Goal: Task Accomplishment & Management: Use online tool/utility

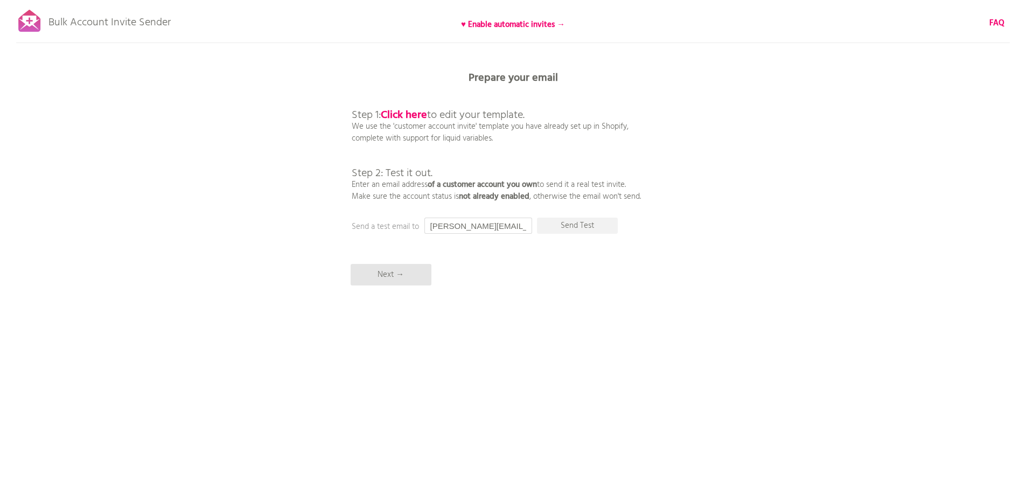
click at [506, 227] on input "[PERSON_NAME][EMAIL_ADDRESS][DOMAIN_NAME]" at bounding box center [478, 226] width 108 height 16
drag, startPoint x: 500, startPoint y: 226, endPoint x: 548, endPoint y: 223, distance: 48.0
click at [548, 0] on div "Prepare your email Step 1: Click here to edit your template. We use the 'custom…" at bounding box center [513, 0] width 1026 height 0
click at [597, 223] on p "Send Test" at bounding box center [577, 226] width 81 height 16
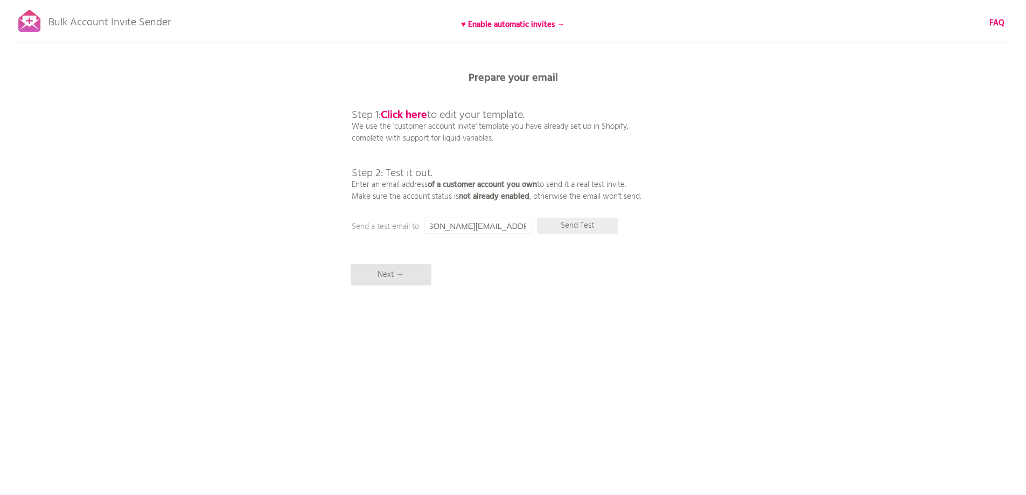
scroll to position [0, 0]
click at [816, 330] on div "Bulk Account Invite Sender ♥ Enable automatic invites → FAQ Synced all customer…" at bounding box center [513, 188] width 1026 height 377
drag, startPoint x: 429, startPoint y: 226, endPoint x: 685, endPoint y: 198, distance: 257.3
click at [643, 225] on div "Bulk Account Invite Sender ♥ Enable automatic invites → FAQ Synced all customer…" at bounding box center [513, 188] width 1026 height 377
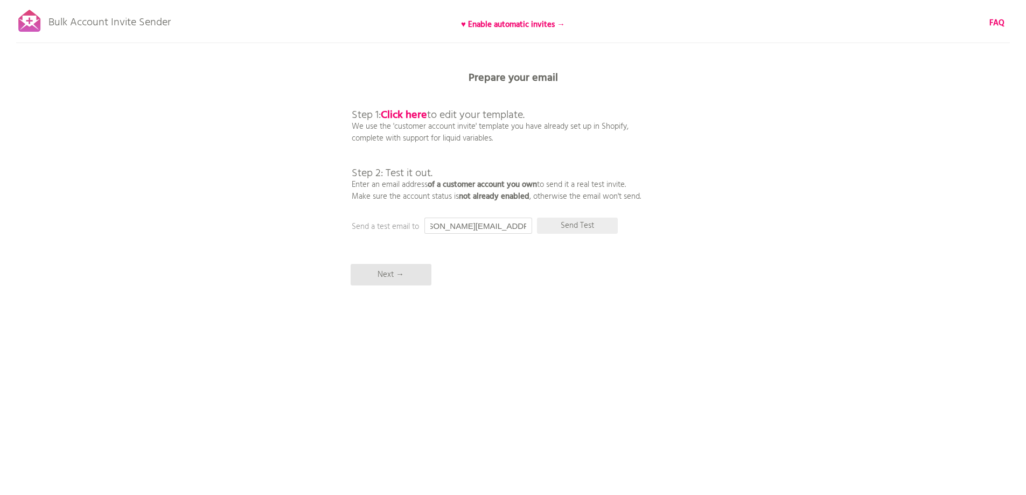
type input "[PERSON_NAME][EMAIL_ADDRESS][DOMAIN_NAME]"
click at [579, 225] on p "Send Test" at bounding box center [577, 226] width 81 height 16
drag, startPoint x: 444, startPoint y: 225, endPoint x: 418, endPoint y: 225, distance: 25.9
click at [418, 0] on div "Prepare your email Step 1: Click here to edit your template. We use the 'custom…" at bounding box center [513, 0] width 1026 height 0
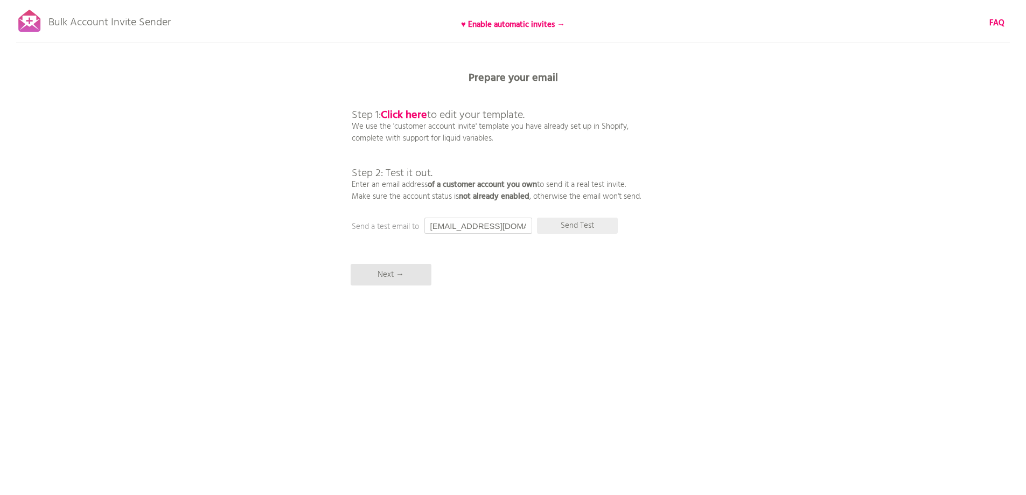
type input "niall@beanmachines.co.uk"
click at [591, 223] on p "Send Test" at bounding box center [577, 226] width 81 height 16
click at [751, 283] on div "Bulk Account Invite Sender ♥ Enable automatic invites → FAQ Synced all customer…" at bounding box center [513, 188] width 1026 height 377
click at [475, 227] on input "[EMAIL_ADDRESS][DOMAIN_NAME]" at bounding box center [478, 226] width 108 height 16
click at [505, 226] on input "[DOMAIN_NAME]" at bounding box center [478, 226] width 108 height 16
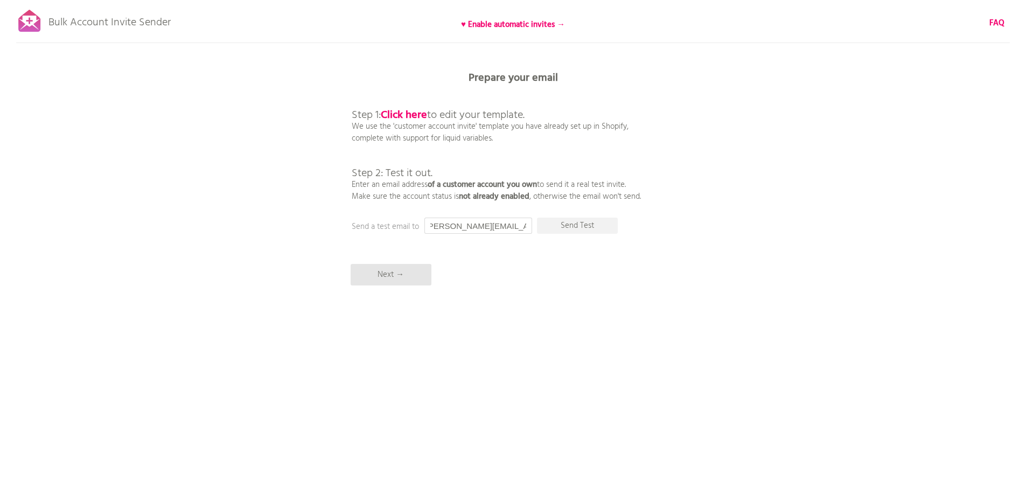
scroll to position [0, 23]
drag, startPoint x: 526, startPoint y: 228, endPoint x: 536, endPoint y: 228, distance: 9.7
click at [536, 0] on div "Prepare your email Step 1: Click here to edit your template. We use the 'custom…" at bounding box center [513, 0] width 1026 height 0
click at [508, 226] on input "[PERSON_NAME][EMAIL_ADDRESS][DOMAIN_NAME]" at bounding box center [478, 226] width 108 height 16
click at [508, 225] on input "andy.beanmachines@gmailco.uk" at bounding box center [478, 226] width 108 height 16
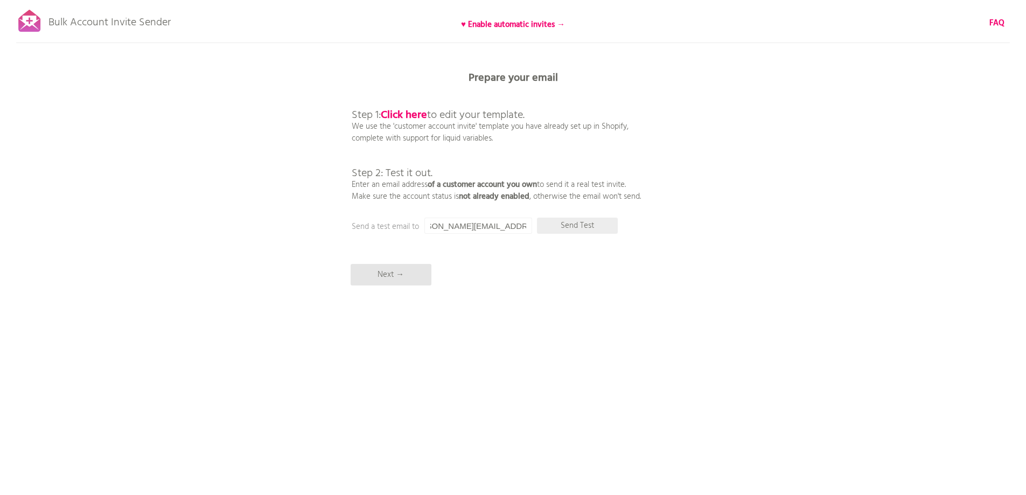
click at [571, 223] on p "Send Test" at bounding box center [577, 226] width 81 height 16
click at [470, 228] on input "andy.beanmachines@gmail.co.uk" at bounding box center [478, 226] width 108 height 16
drag, startPoint x: 507, startPoint y: 228, endPoint x: 550, endPoint y: 227, distance: 43.1
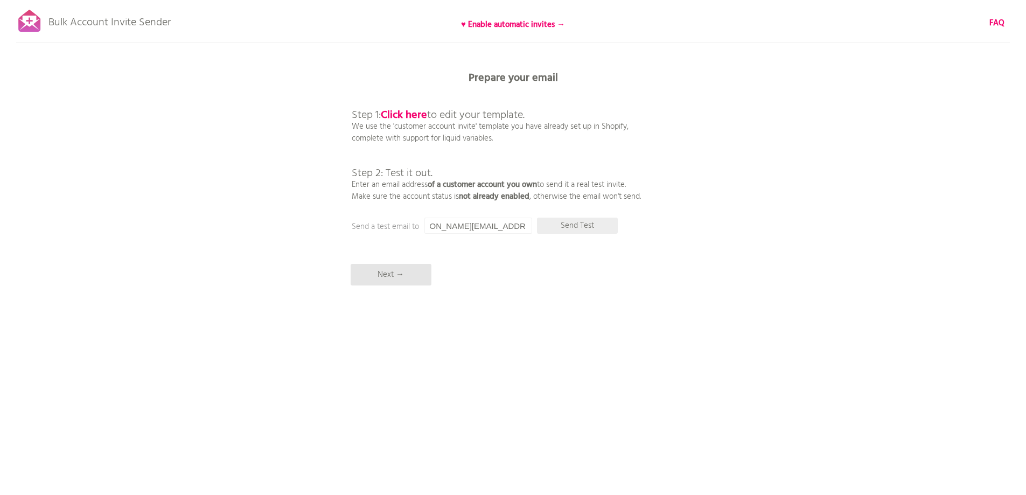
click at [550, 0] on div "Prepare your email Step 1: Click here to edit your template. We use the 'custom…" at bounding box center [513, 0] width 1026 height 0
click at [494, 229] on input "andy.beanmachines@gmail.co.uk" at bounding box center [478, 226] width 108 height 16
click at [525, 225] on input "andy.beanmachines@gmail.co.uk" at bounding box center [478, 226] width 108 height 16
drag, startPoint x: 527, startPoint y: 225, endPoint x: 447, endPoint y: 226, distance: 79.7
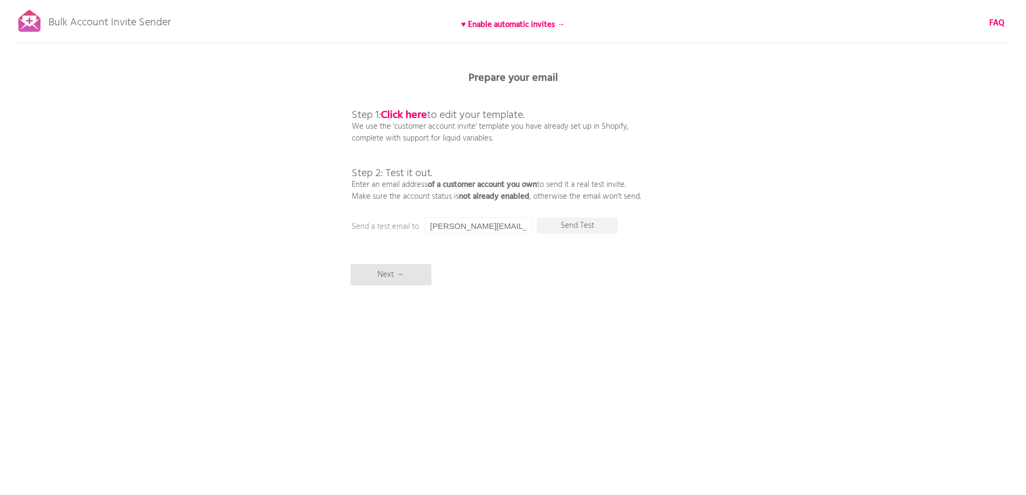
click at [401, 0] on div "Prepare your email Step 1: Click here to edit your template. We use the 'custom…" at bounding box center [513, 0] width 1026 height 0
click at [580, 226] on p "Send Test" at bounding box center [577, 226] width 81 height 16
drag, startPoint x: 509, startPoint y: 226, endPoint x: 547, endPoint y: 225, distance: 37.7
click at [547, 0] on div "Prepare your email Step 1: Click here to edit your template. We use the 'custom…" at bounding box center [513, 0] width 1026 height 0
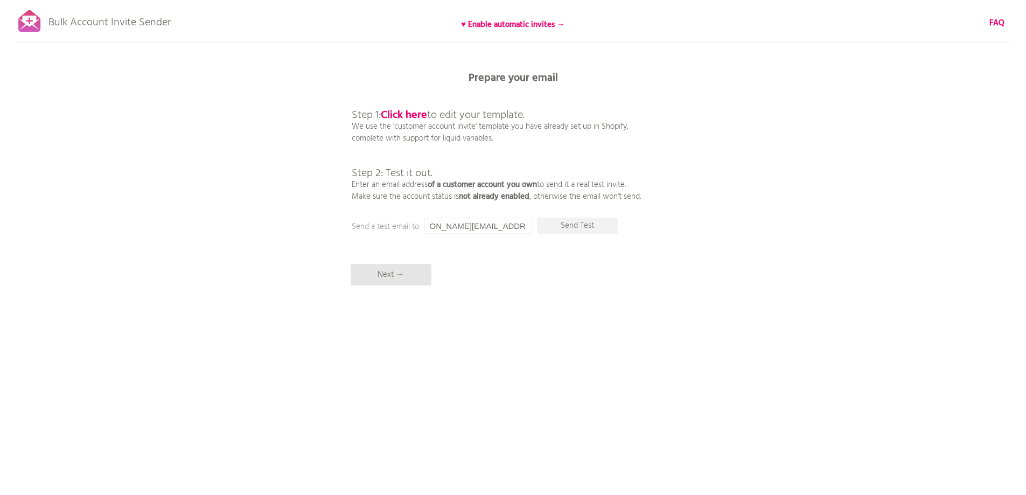
click at [519, 224] on input "andy.beanmachines@gmail.co.uk" at bounding box center [478, 226] width 108 height 16
drag, startPoint x: 515, startPoint y: 225, endPoint x: 557, endPoint y: 223, distance: 42.6
click at [557, 0] on div "Prepare your email Step 1: Click here to edit your template. We use the 'custom…" at bounding box center [513, 0] width 1026 height 0
type input "[PERSON_NAME][EMAIL_ADDRESS][DOMAIN_NAME]"
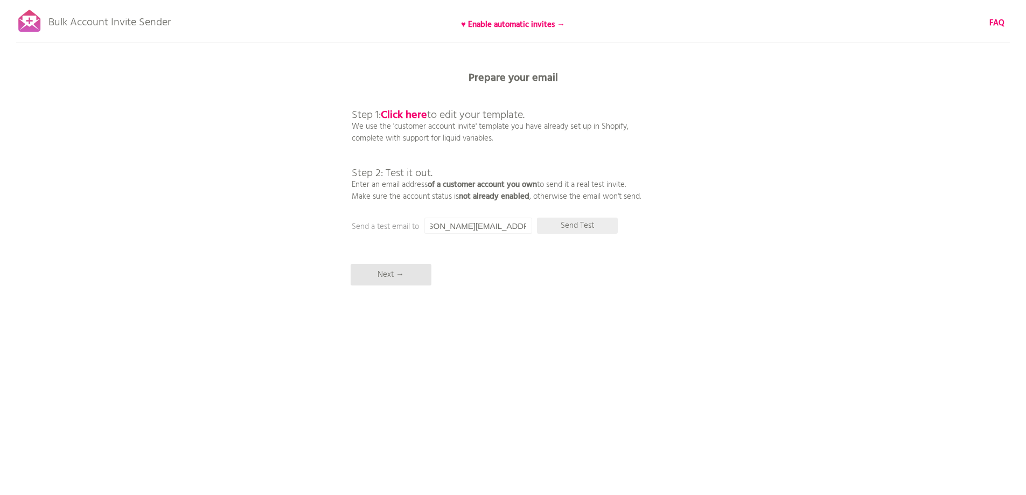
click at [587, 223] on p "Send Test" at bounding box center [577, 226] width 81 height 16
drag, startPoint x: 470, startPoint y: 228, endPoint x: 459, endPoint y: 227, distance: 10.8
click at [469, 228] on input "[EMAIL_ADDRESS][DOMAIN_NAME]" at bounding box center [478, 226] width 108 height 16
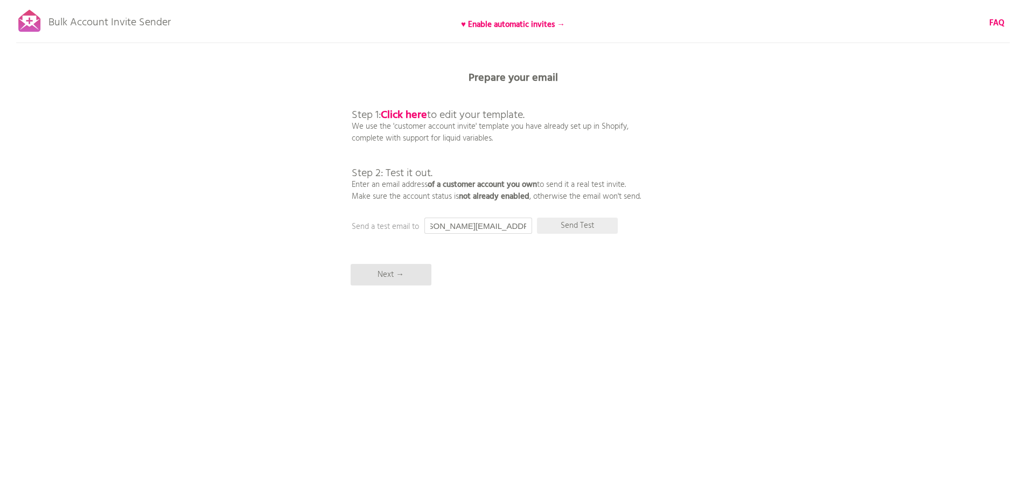
type input "[PERSON_NAME][EMAIL_ADDRESS][DOMAIN_NAME]"
click at [583, 227] on p "Send Test" at bounding box center [577, 226] width 81 height 16
